Goal: Communication & Community: Share content

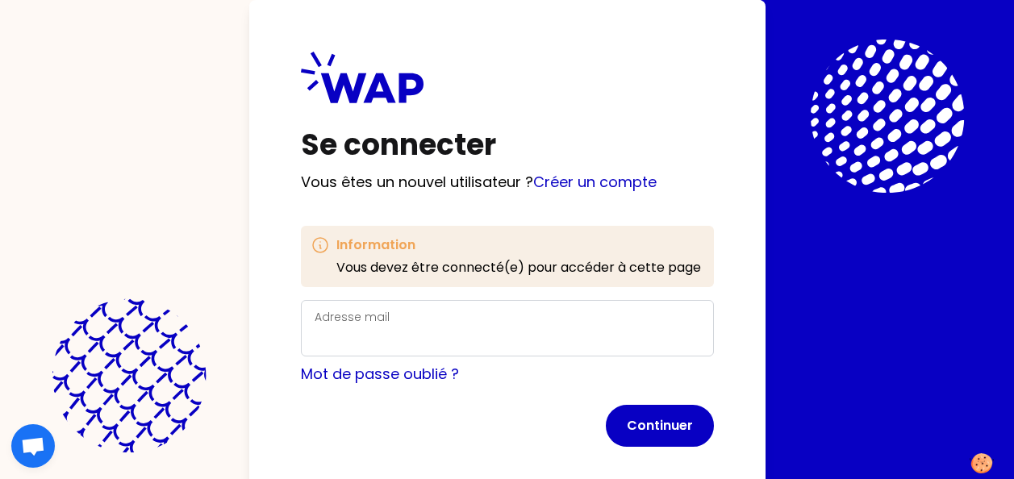
click at [420, 323] on div "Adresse mail" at bounding box center [508, 328] width 386 height 42
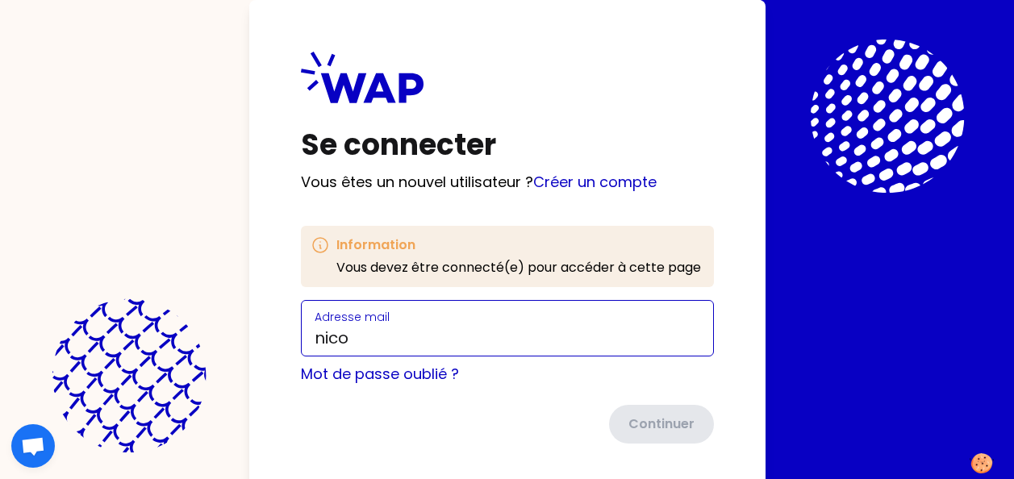
type input "[PERSON_NAME][EMAIL_ADDRESS][DOMAIN_NAME]"
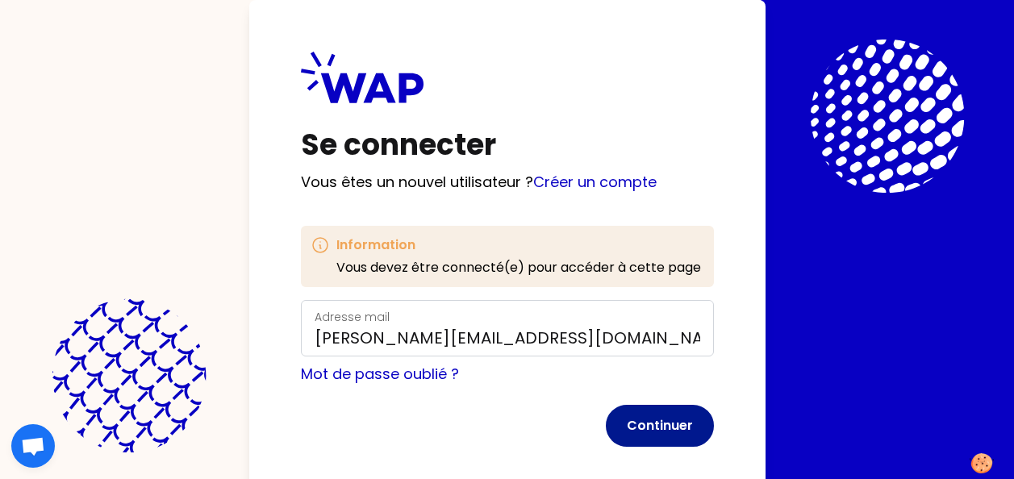
click at [647, 426] on button "Continuer" at bounding box center [660, 426] width 108 height 42
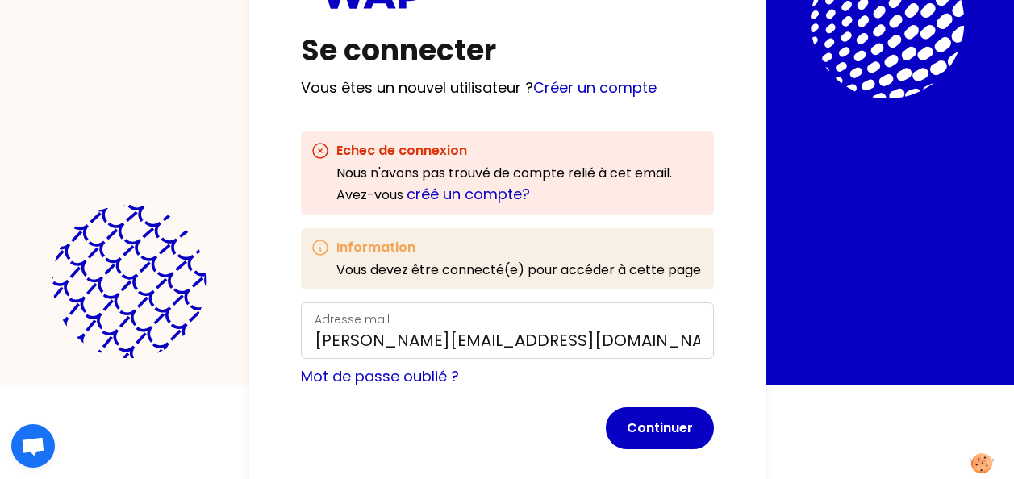
scroll to position [107, 0]
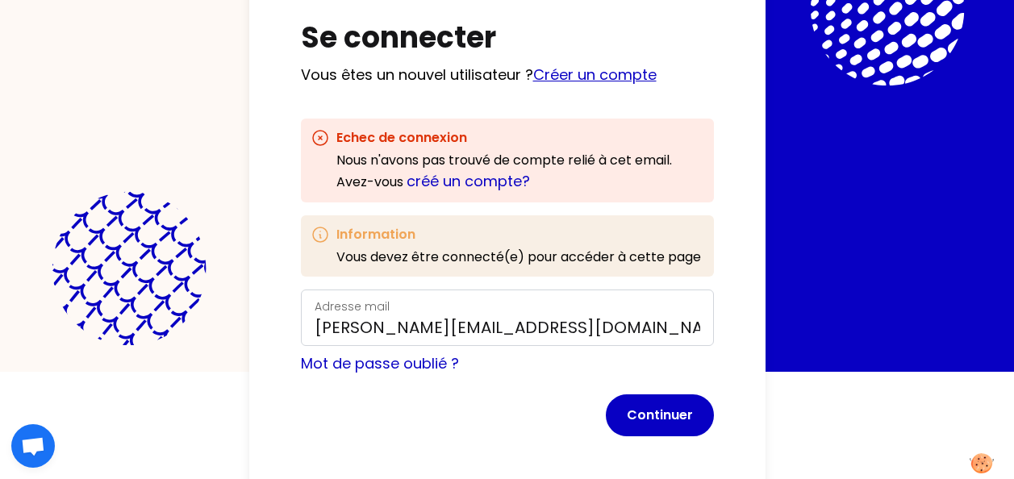
click at [592, 73] on link "Créer un compte" at bounding box center [594, 75] width 123 height 20
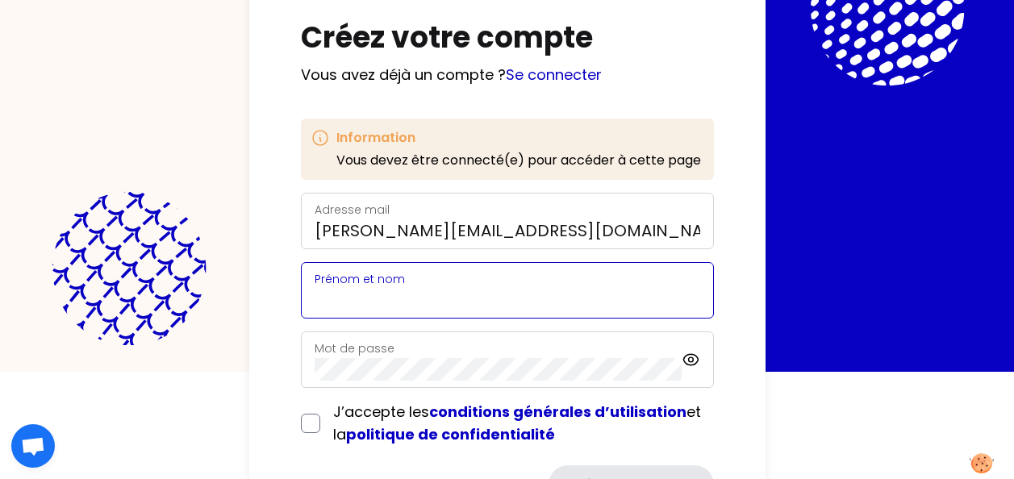
click at [442, 296] on input "Prénom et nom" at bounding box center [508, 300] width 386 height 23
type input "[PERSON_NAME]"
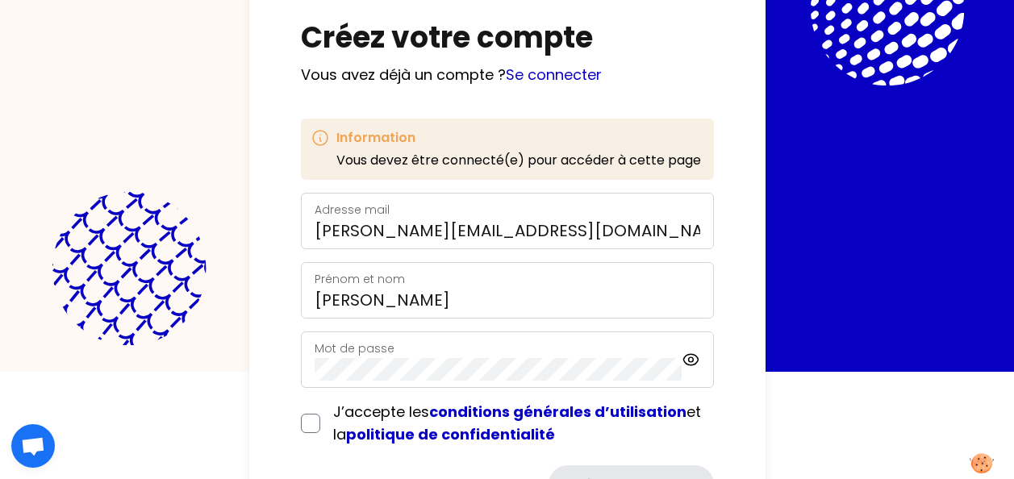
click at [425, 351] on div "Mot de passe" at bounding box center [498, 360] width 367 height 42
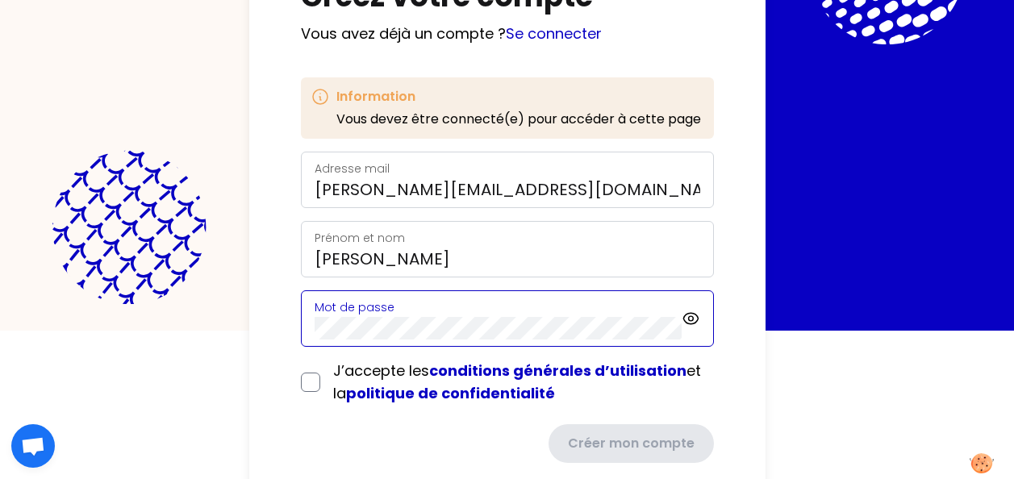
scroll to position [161, 0]
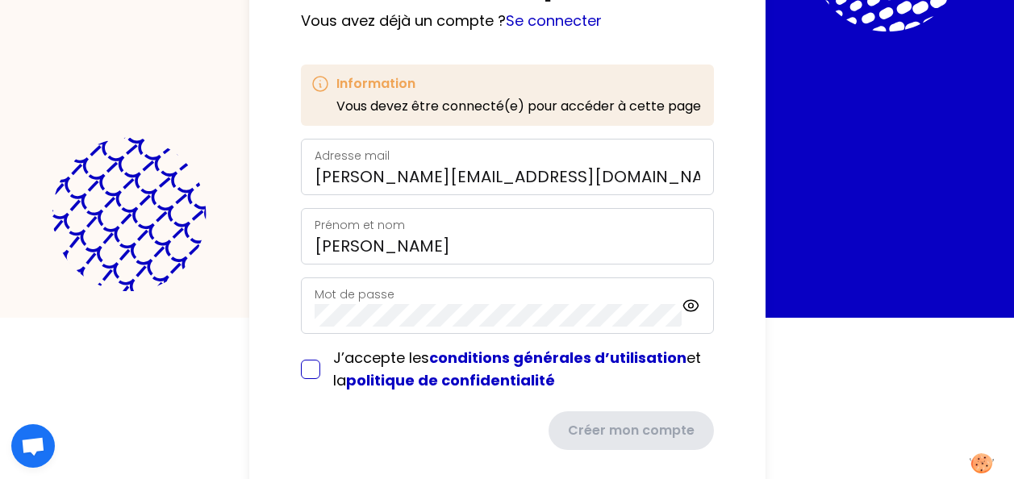
click at [306, 367] on form "Adresse mail [PERSON_NAME][EMAIL_ADDRESS][DOMAIN_NAME] [PERSON_NAME] et nom [PE…" at bounding box center [507, 294] width 413 height 311
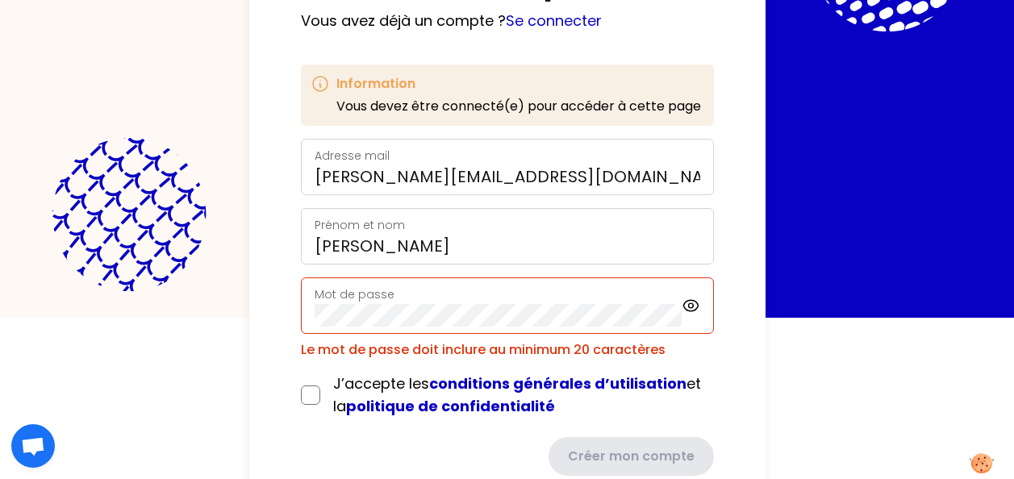
click at [480, 303] on div "Mot de passe" at bounding box center [498, 306] width 367 height 42
click at [689, 304] on icon at bounding box center [690, 305] width 5 height 5
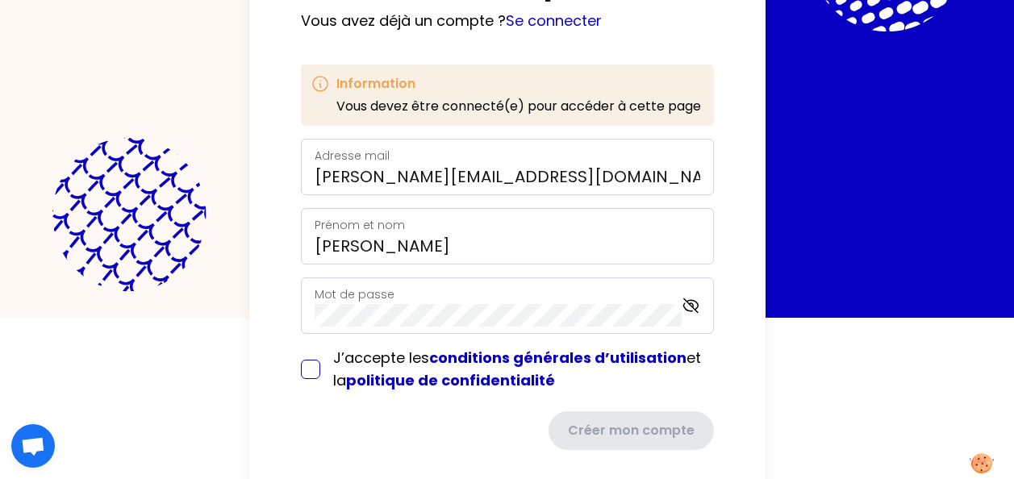
click at [315, 365] on input "checkbox" at bounding box center [310, 369] width 19 height 19
checkbox input "true"
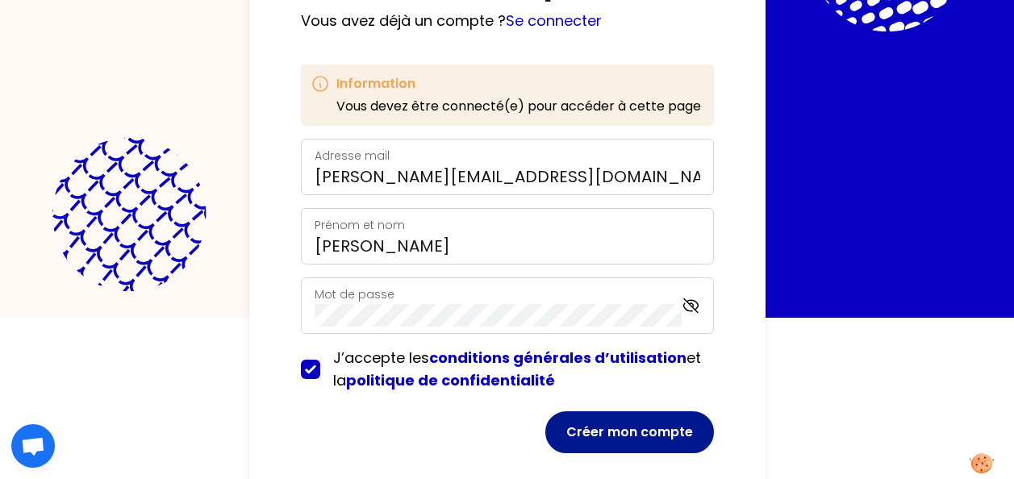
click at [625, 443] on button "Créer mon compte" at bounding box center [629, 432] width 169 height 42
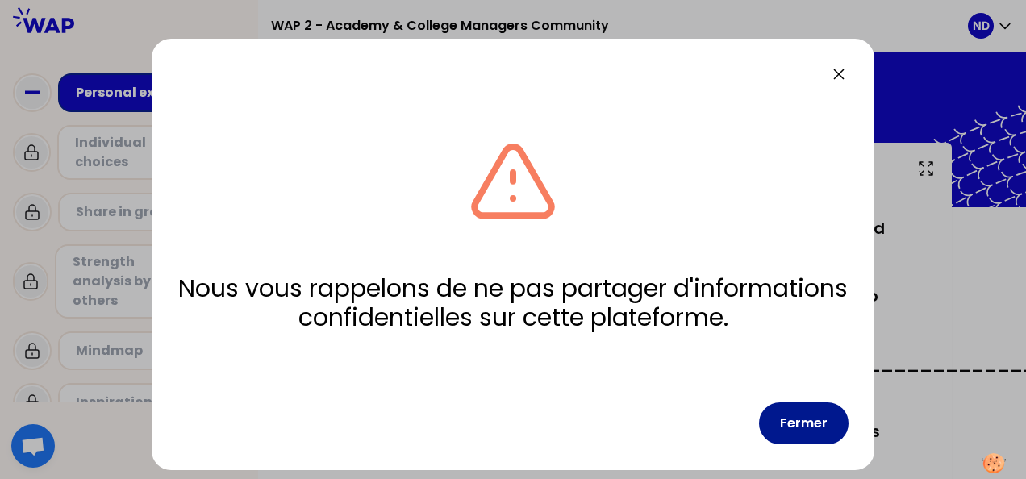
click at [780, 423] on button "Fermer" at bounding box center [804, 423] width 90 height 42
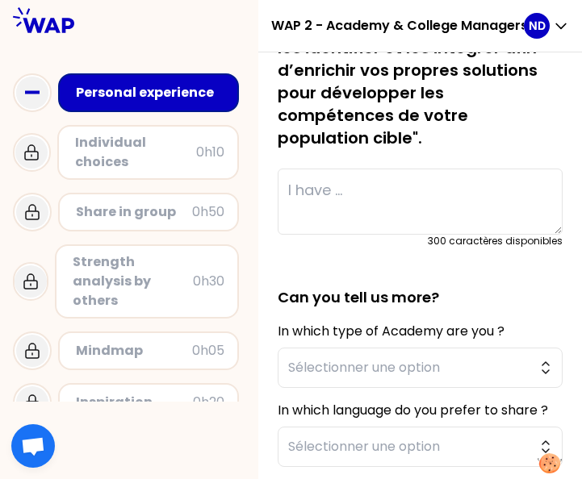
click at [284, 331] on div "sauvegardé (French below) "You have all implemented Learning solutions that req…" at bounding box center [420, 105] width 311 height 1041
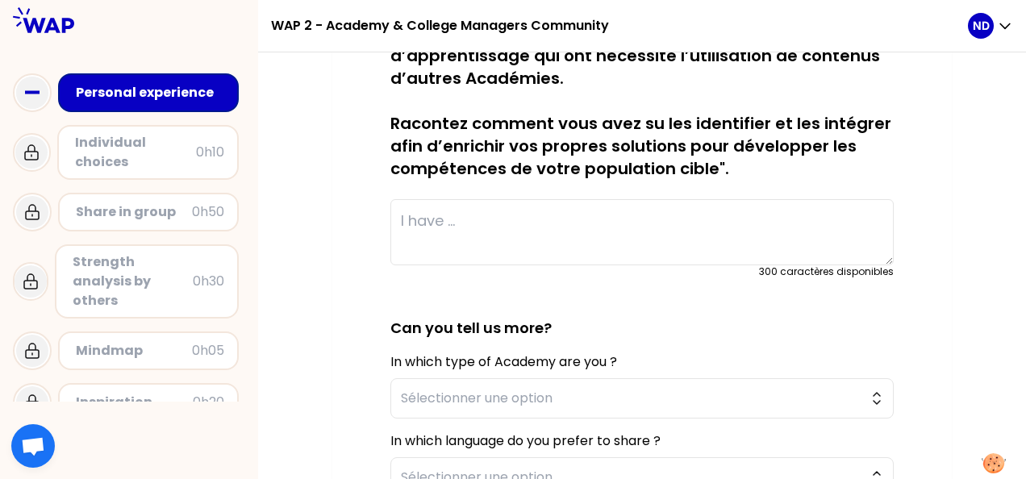
scroll to position [430, 0]
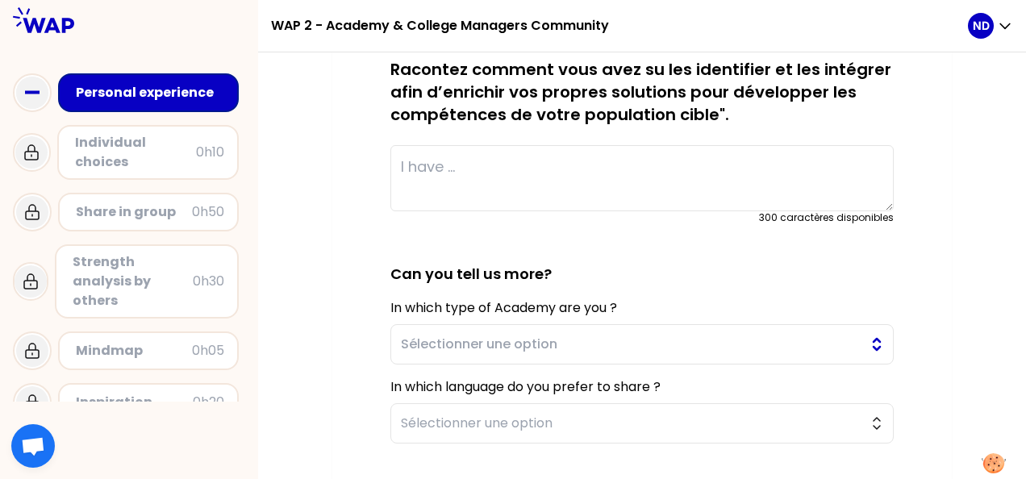
click at [876, 347] on button "Sélectionner une option" at bounding box center [641, 344] width 503 height 40
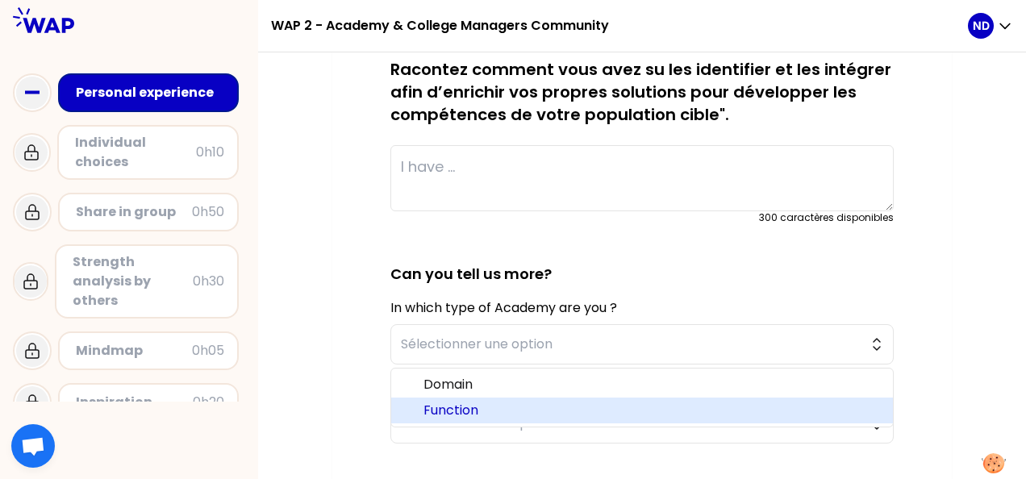
click at [832, 407] on span "Function" at bounding box center [651, 410] width 457 height 19
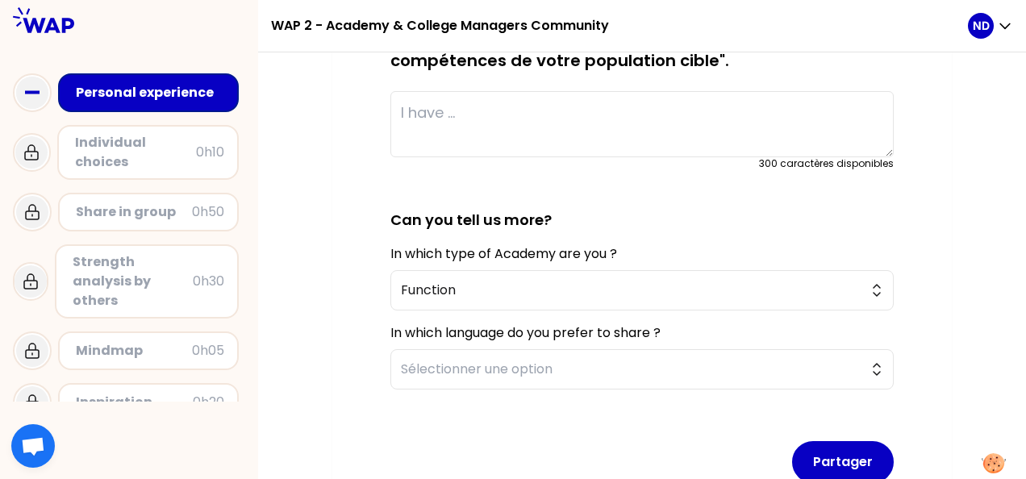
scroll to position [537, 0]
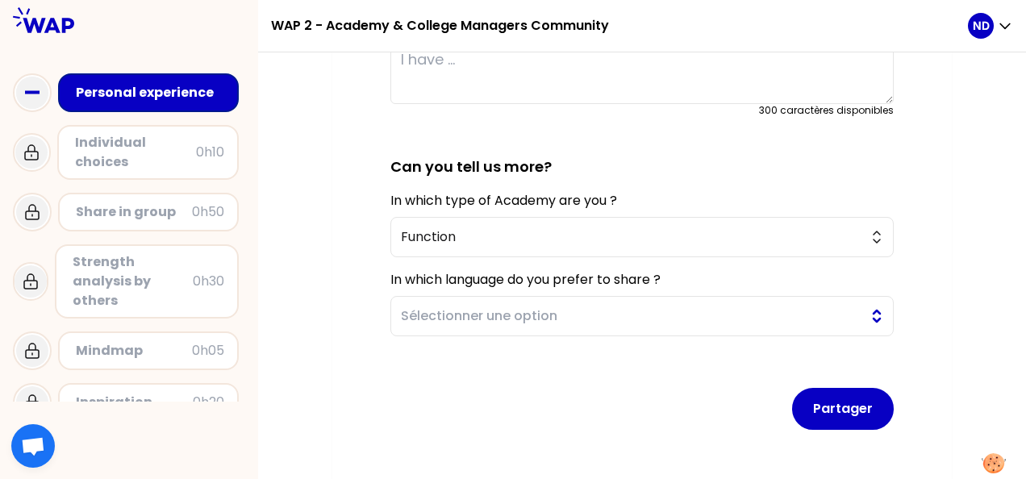
click at [877, 315] on button "Sélectionner une option" at bounding box center [641, 316] width 503 height 40
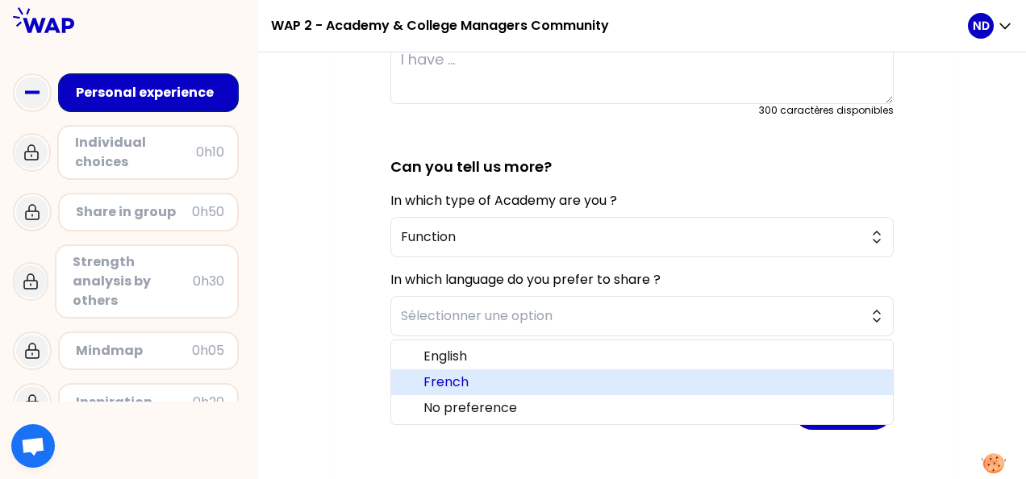
click at [864, 394] on li "French" at bounding box center [642, 382] width 502 height 26
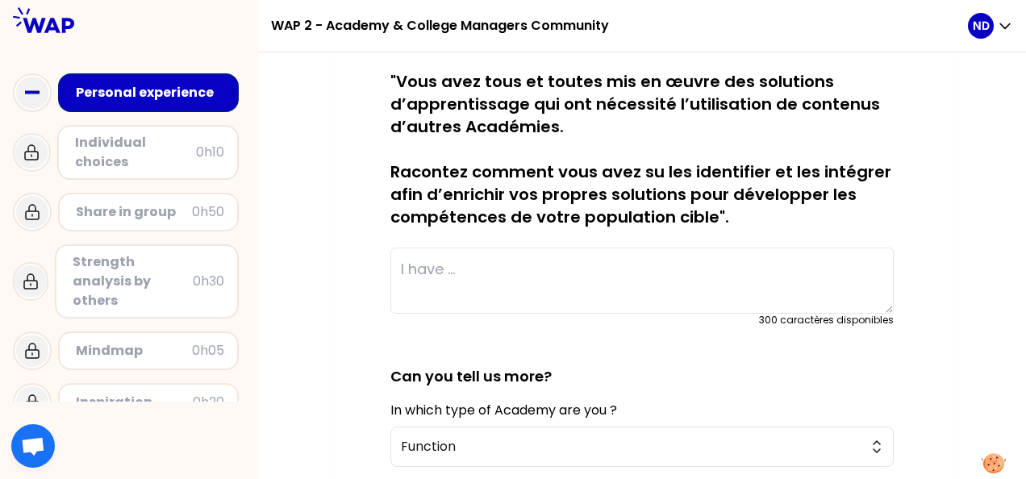
scroll to position [274, 0]
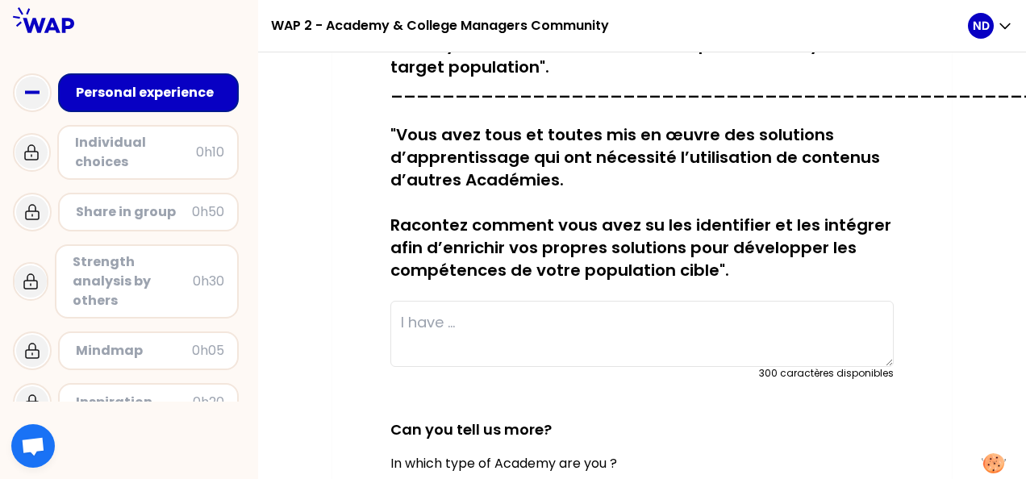
click at [559, 331] on textarea at bounding box center [641, 334] width 503 height 66
click at [449, 322] on textarea at bounding box center [641, 334] width 503 height 66
click at [434, 325] on textarea at bounding box center [641, 334] width 503 height 66
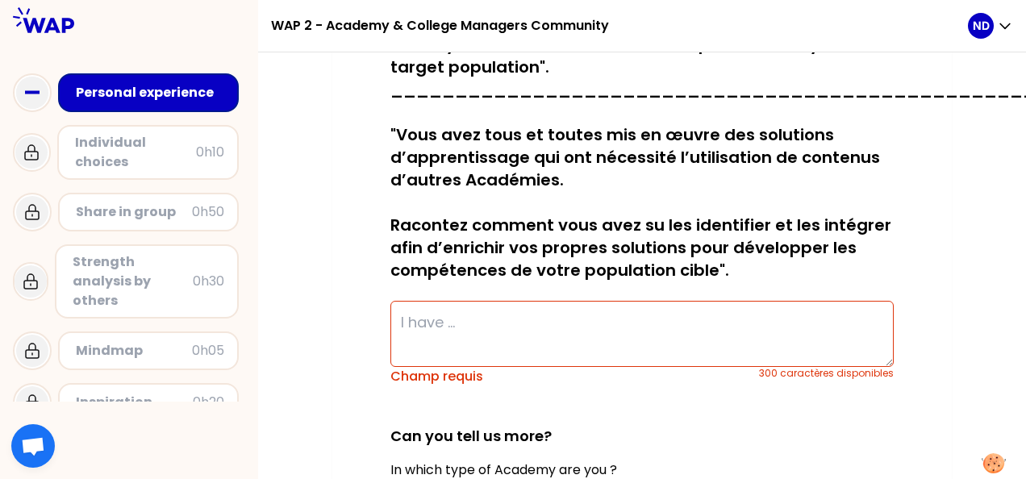
click at [437, 323] on textarea at bounding box center [641, 334] width 503 height 66
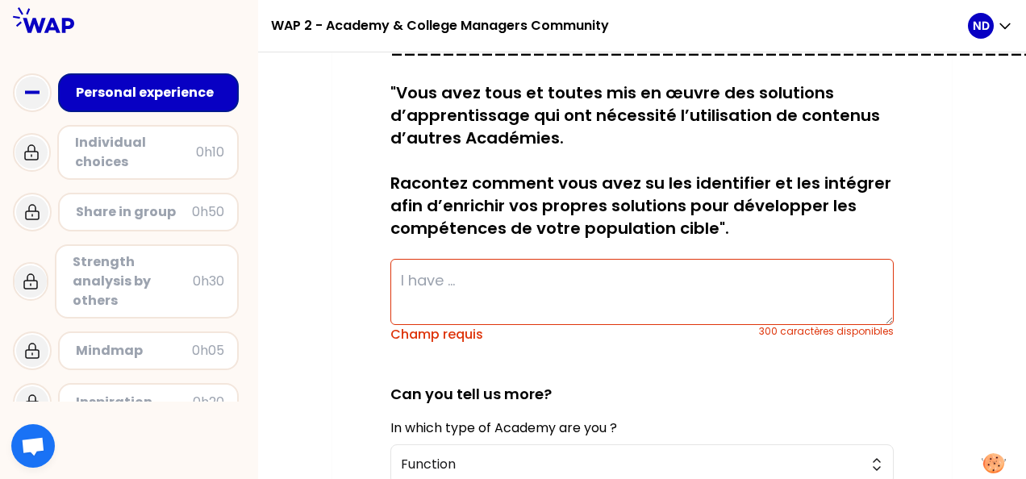
scroll to position [327, 0]
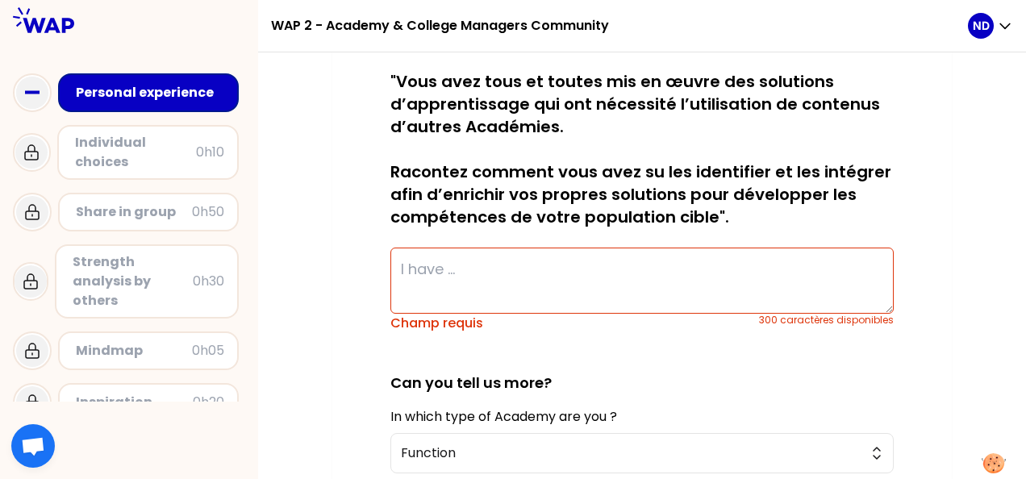
click at [432, 266] on textarea at bounding box center [641, 281] width 503 height 66
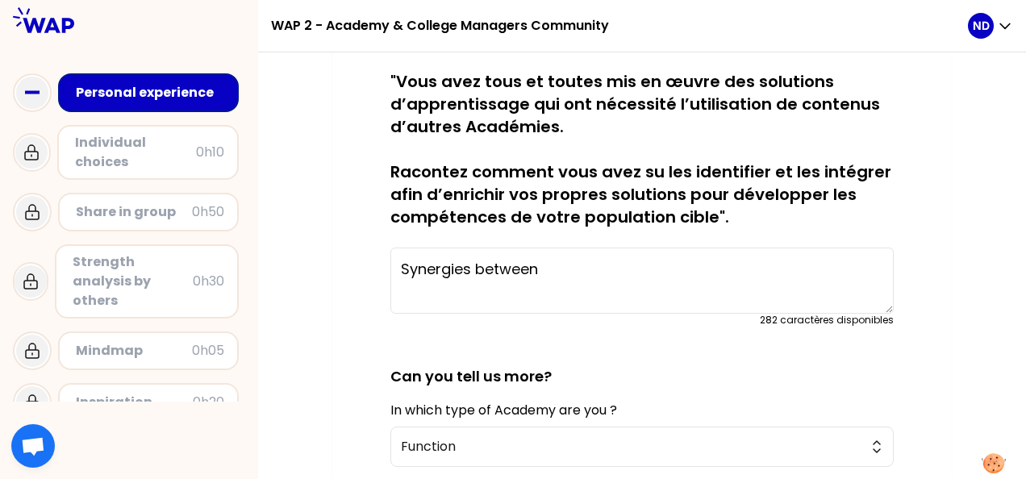
click at [592, 270] on textarea "Synergies between" at bounding box center [641, 281] width 503 height 66
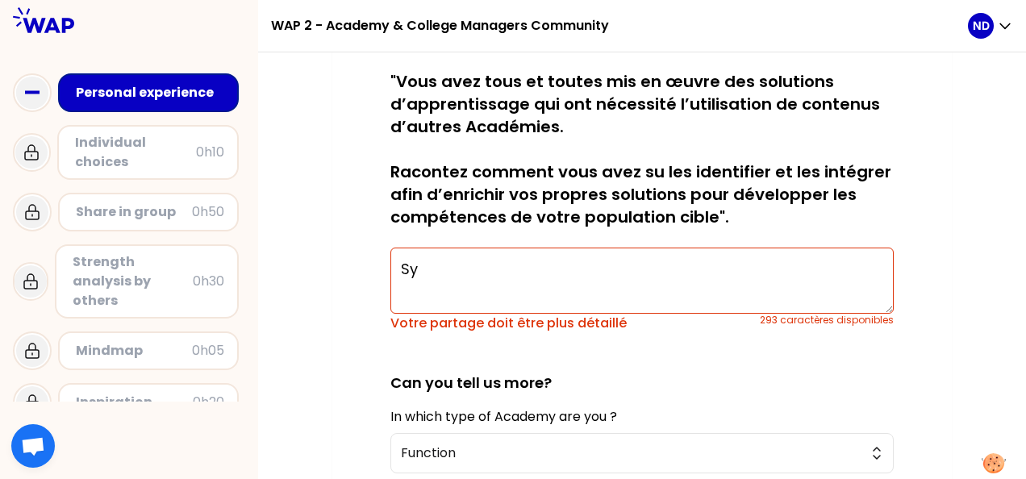
type textarea "S"
click at [469, 267] on textarea at bounding box center [641, 281] width 503 height 66
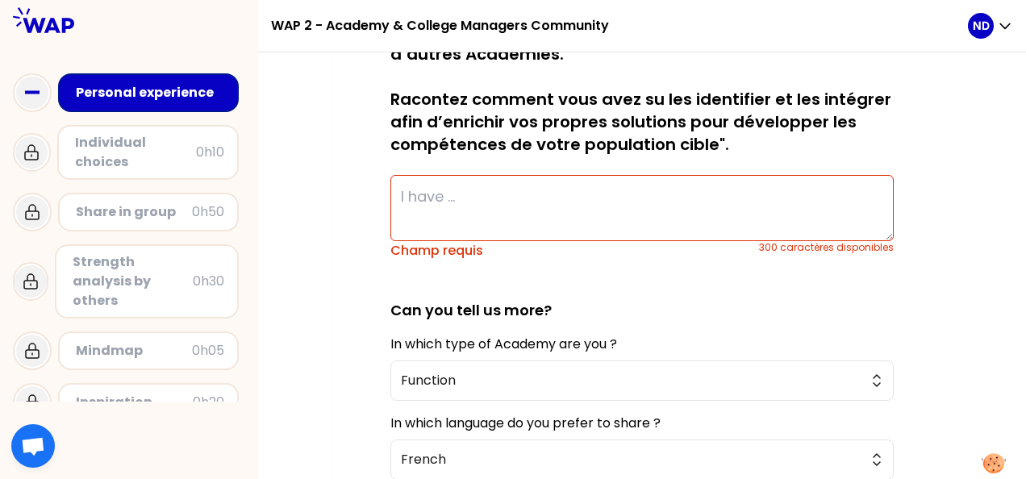
scroll to position [382, 0]
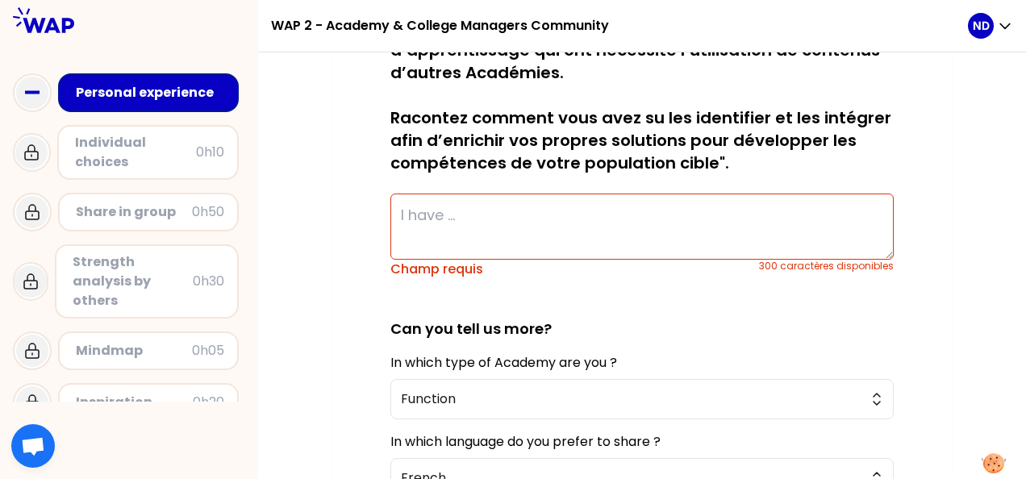
click at [443, 221] on textarea at bounding box center [641, 227] width 503 height 66
click at [467, 213] on textarea at bounding box center [641, 227] width 503 height 66
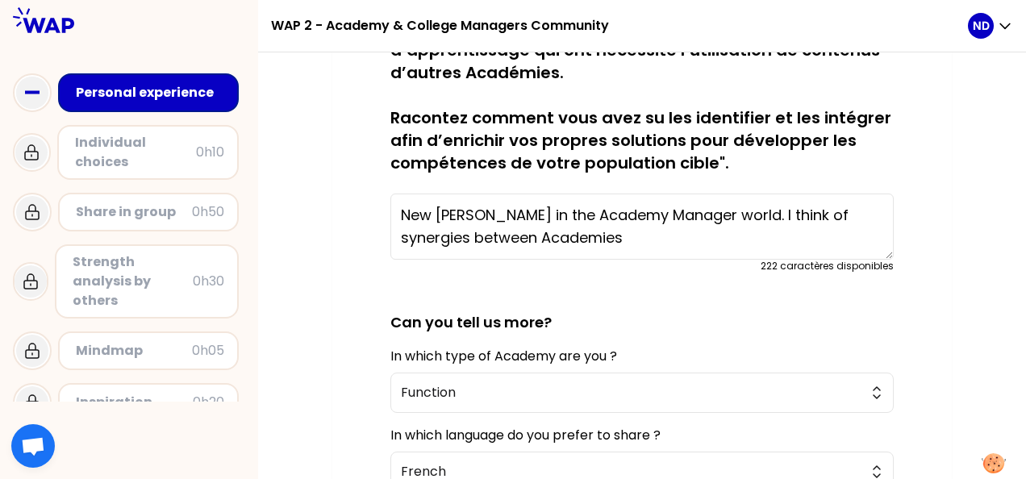
drag, startPoint x: 724, startPoint y: 215, endPoint x: 565, endPoint y: 241, distance: 161.9
click at [565, 241] on textarea "New [PERSON_NAME] in the Academy Manager world. I think of synergies between Ac…" at bounding box center [641, 227] width 503 height 66
click at [671, 211] on textarea "New [PERSON_NAME] in the Academy Manager world. je pense à des synergies" at bounding box center [641, 227] width 503 height 66
click at [600, 243] on textarea "New [PERSON_NAME] in the Academy Managers world. je pense à des synergies" at bounding box center [641, 227] width 503 height 66
drag, startPoint x: 526, startPoint y: 240, endPoint x: 504, endPoint y: 242, distance: 21.8
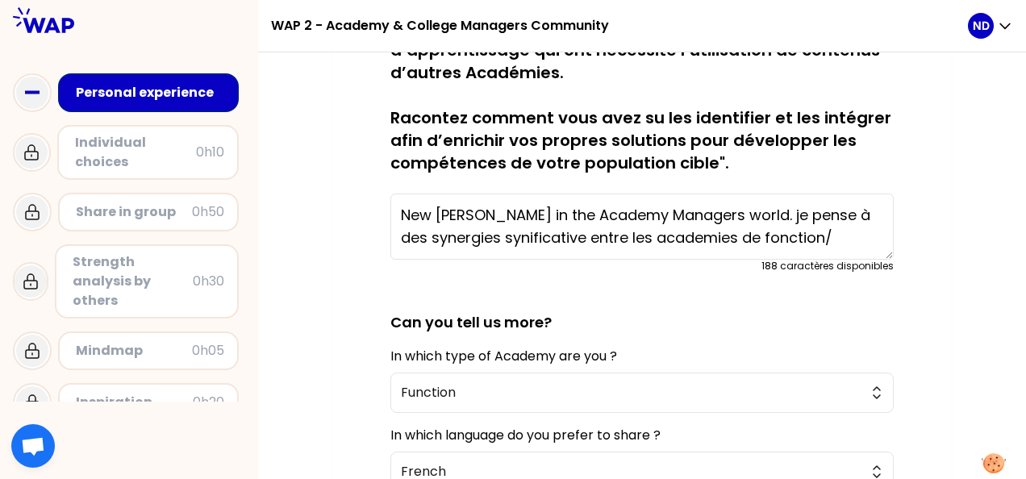
click at [504, 242] on textarea "New [PERSON_NAME] in the Academy Managers world. je pense à des synergies synif…" at bounding box center [641, 227] width 503 height 66
drag, startPoint x: 490, startPoint y: 232, endPoint x: 511, endPoint y: 242, distance: 23.1
click at [490, 232] on textarea "New [PERSON_NAME] in the Academy Managers world. je pense à des synergies synif…" at bounding box center [641, 227] width 503 height 66
drag, startPoint x: 823, startPoint y: 233, endPoint x: 832, endPoint y: 240, distance: 11.0
click at [823, 233] on textarea "New [PERSON_NAME] in the Academy Managers world. je pense à des synergies signi…" at bounding box center [641, 227] width 503 height 66
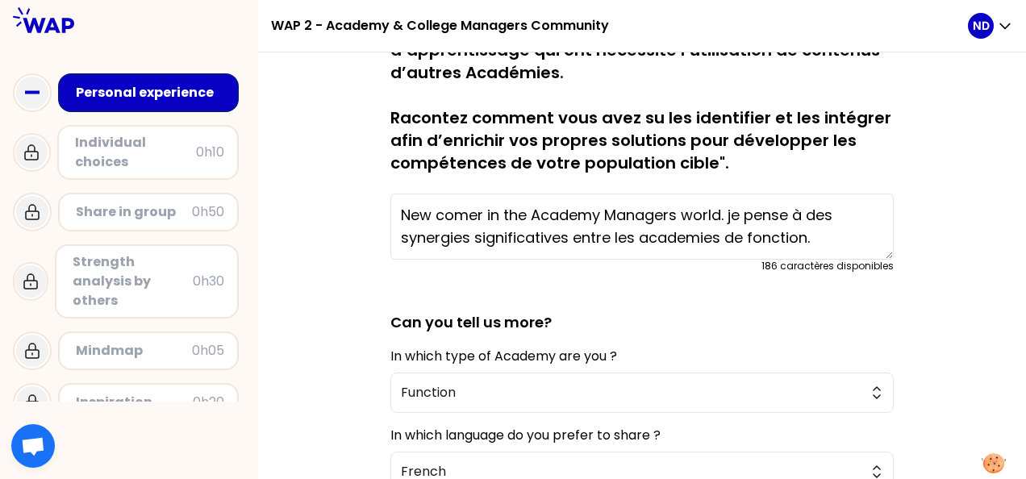
type textarea "New comer in the Academy Managers world. je pense à des synergies significative…"
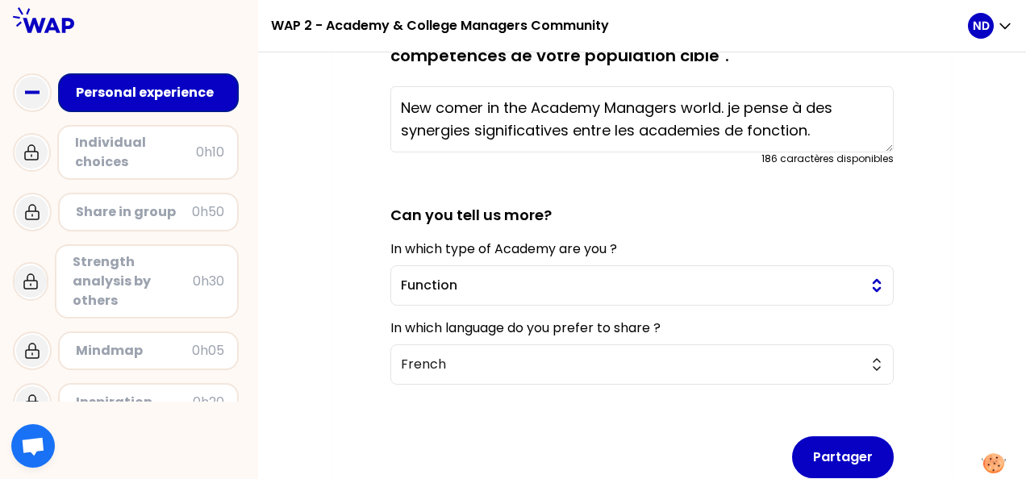
scroll to position [543, 0]
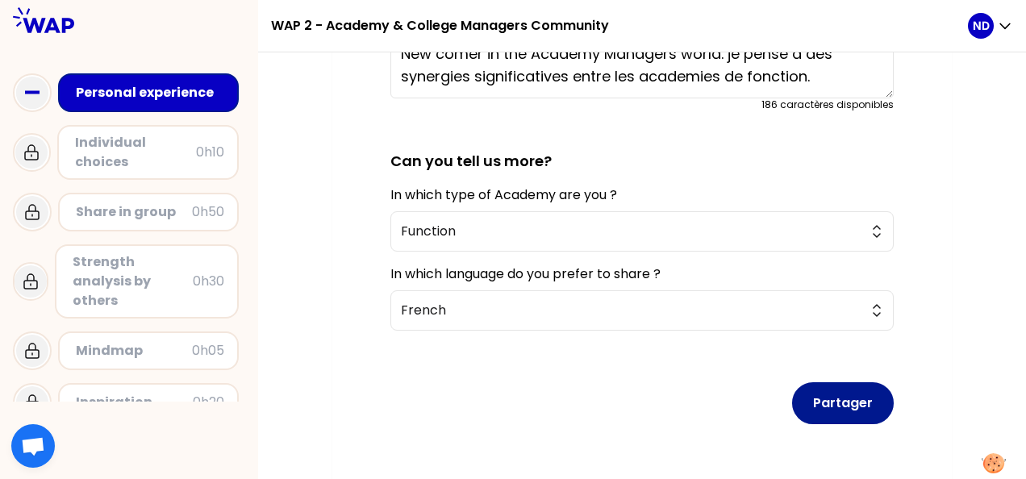
click at [837, 407] on button "Partager" at bounding box center [843, 403] width 102 height 42
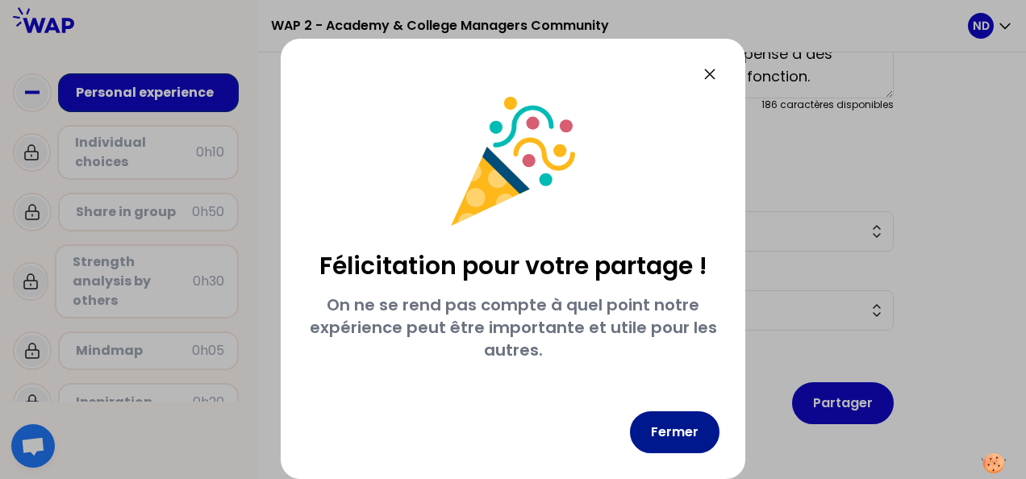
click at [648, 425] on button "Fermer" at bounding box center [675, 432] width 90 height 42
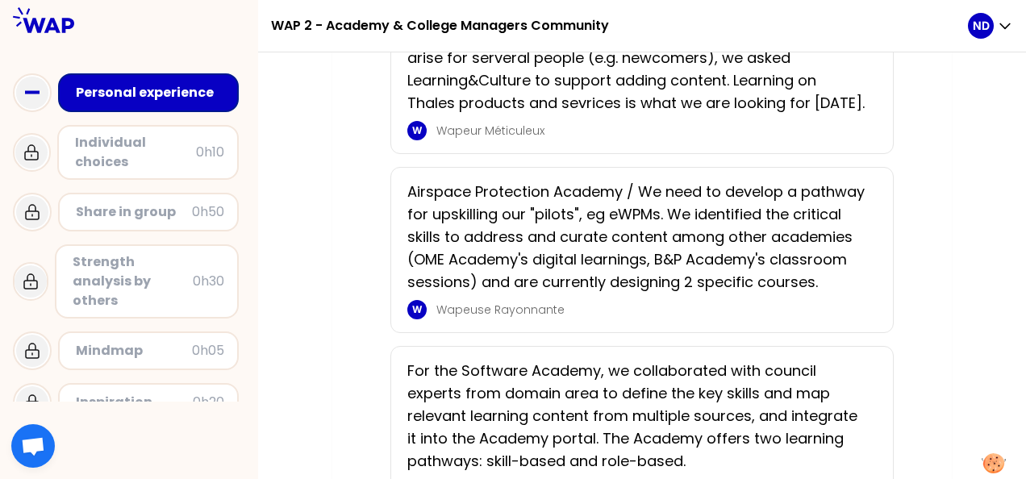
scroll to position [699, 0]
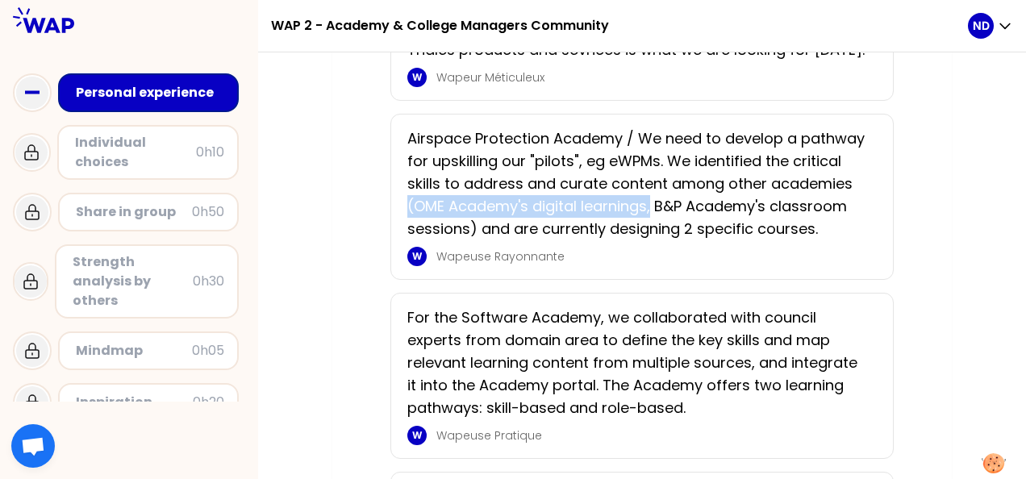
drag, startPoint x: 654, startPoint y: 185, endPoint x: 402, endPoint y: 181, distance: 251.7
click at [402, 181] on div "Airspace Protection Academy / We need to develop a pathway for upskilling our "…" at bounding box center [641, 197] width 503 height 166
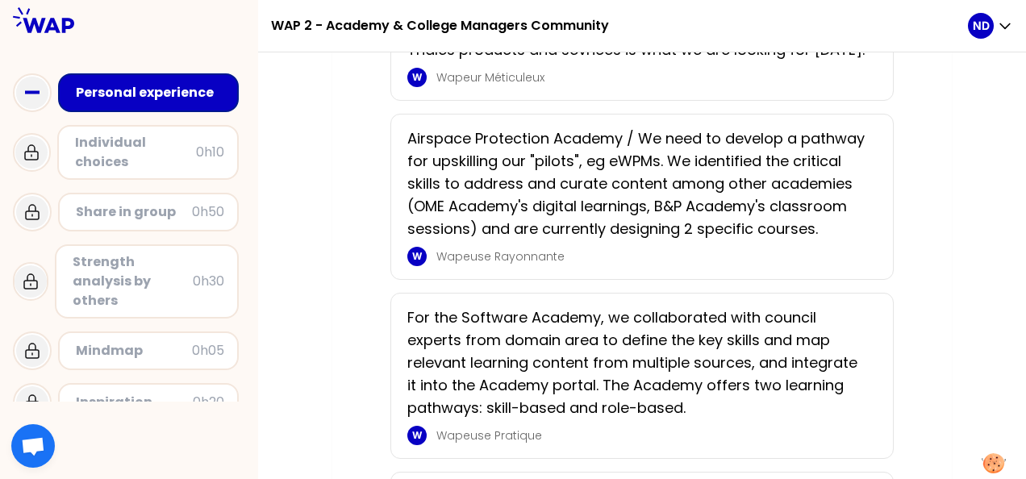
click at [665, 181] on p "Airspace Protection Academy / We need to develop a pathway for upskilling our "…" at bounding box center [637, 183] width 460 height 113
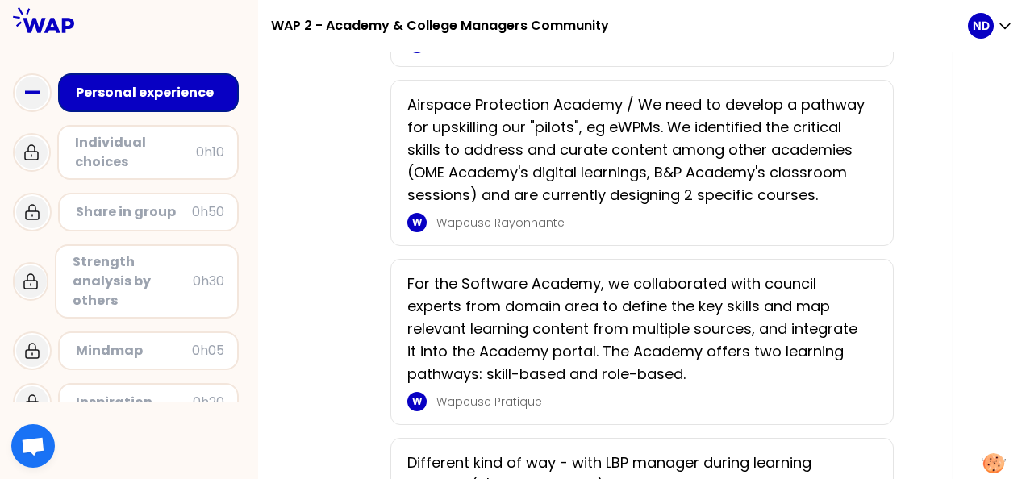
scroll to position [753, 0]
